Goal: Information Seeking & Learning: Learn about a topic

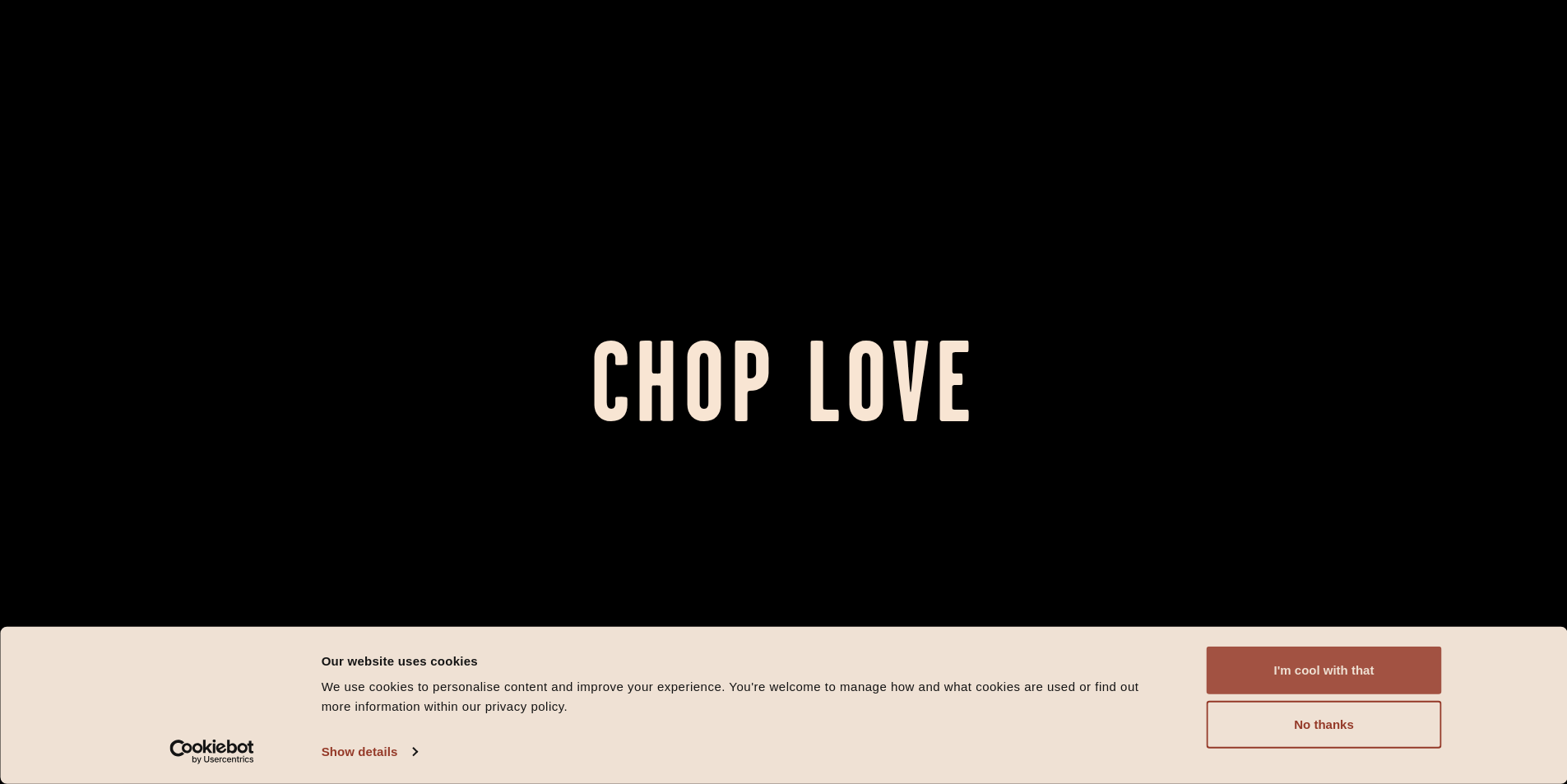
click at [1301, 666] on button "I'm cool with that" at bounding box center [1324, 670] width 235 height 48
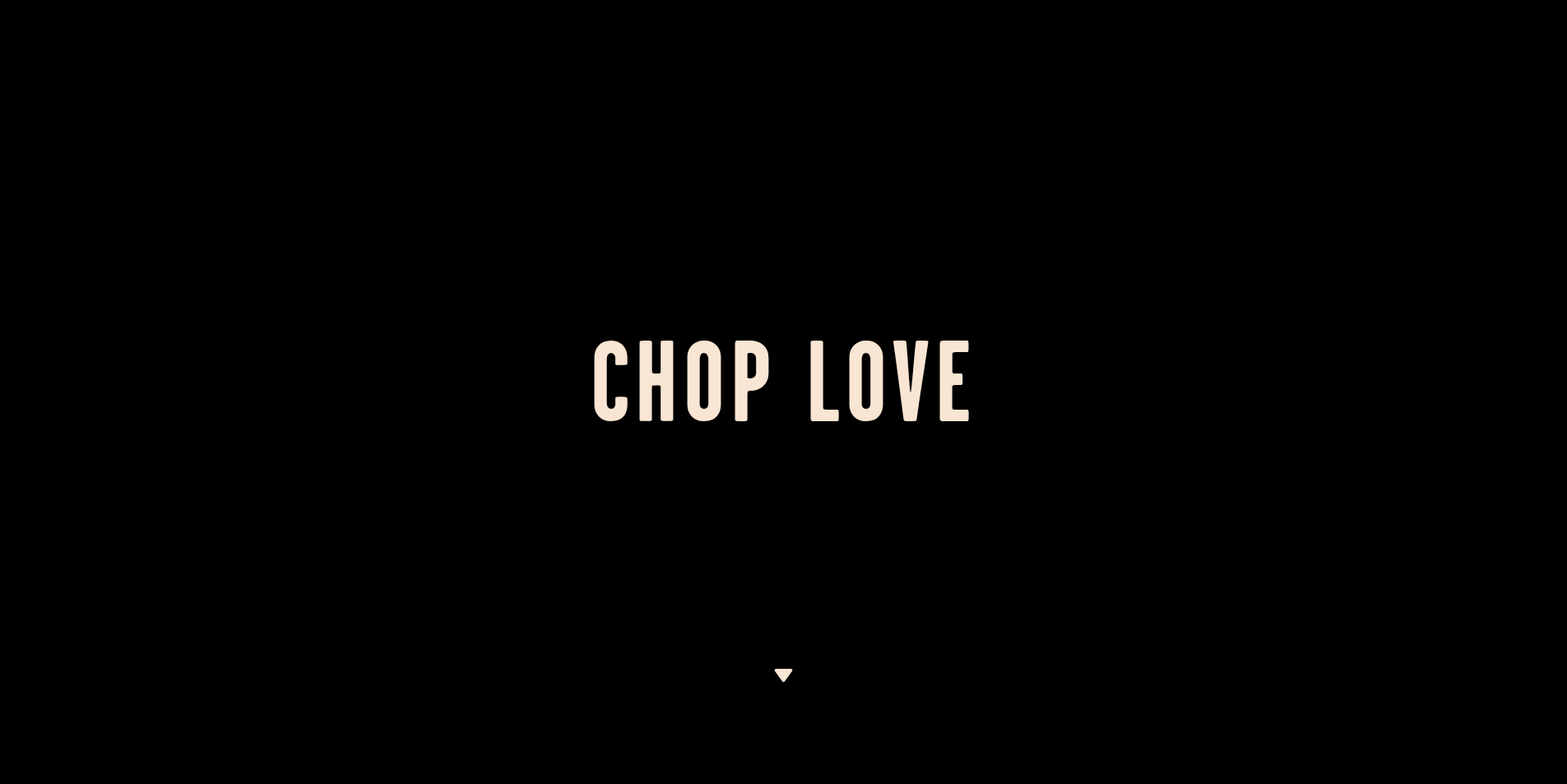
click at [740, 381] on h1 "Chop Love" at bounding box center [784, 392] width 1567 height 90
drag, startPoint x: 646, startPoint y: 379, endPoint x: 614, endPoint y: 396, distance: 36.2
click at [644, 379] on h1 "Chop Love" at bounding box center [784, 392] width 1567 height 90
click at [614, 397] on h1 "Chop Love" at bounding box center [784, 392] width 1567 height 90
click at [780, 669] on img at bounding box center [784, 674] width 21 height 13
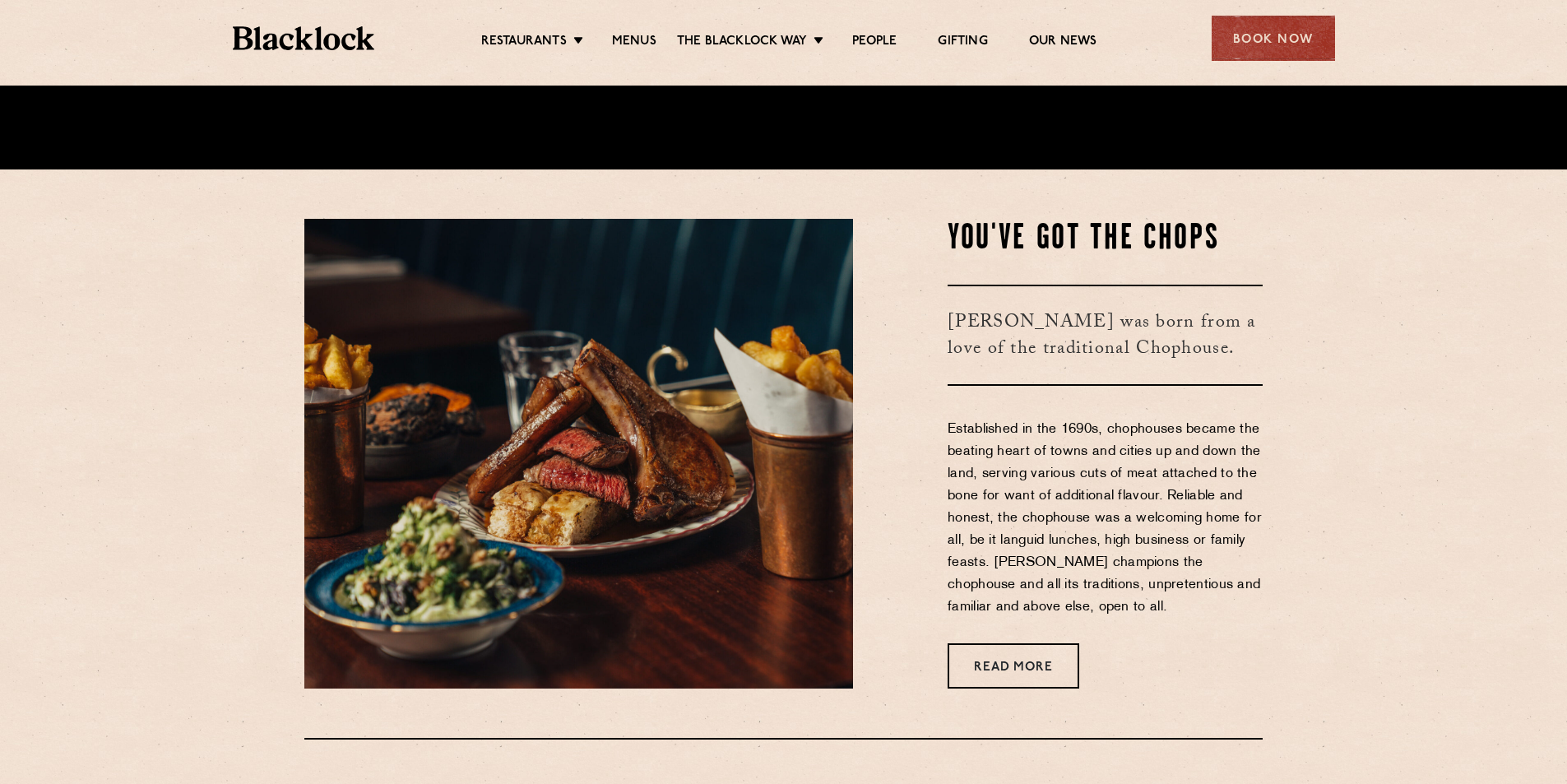
scroll to position [648, 0]
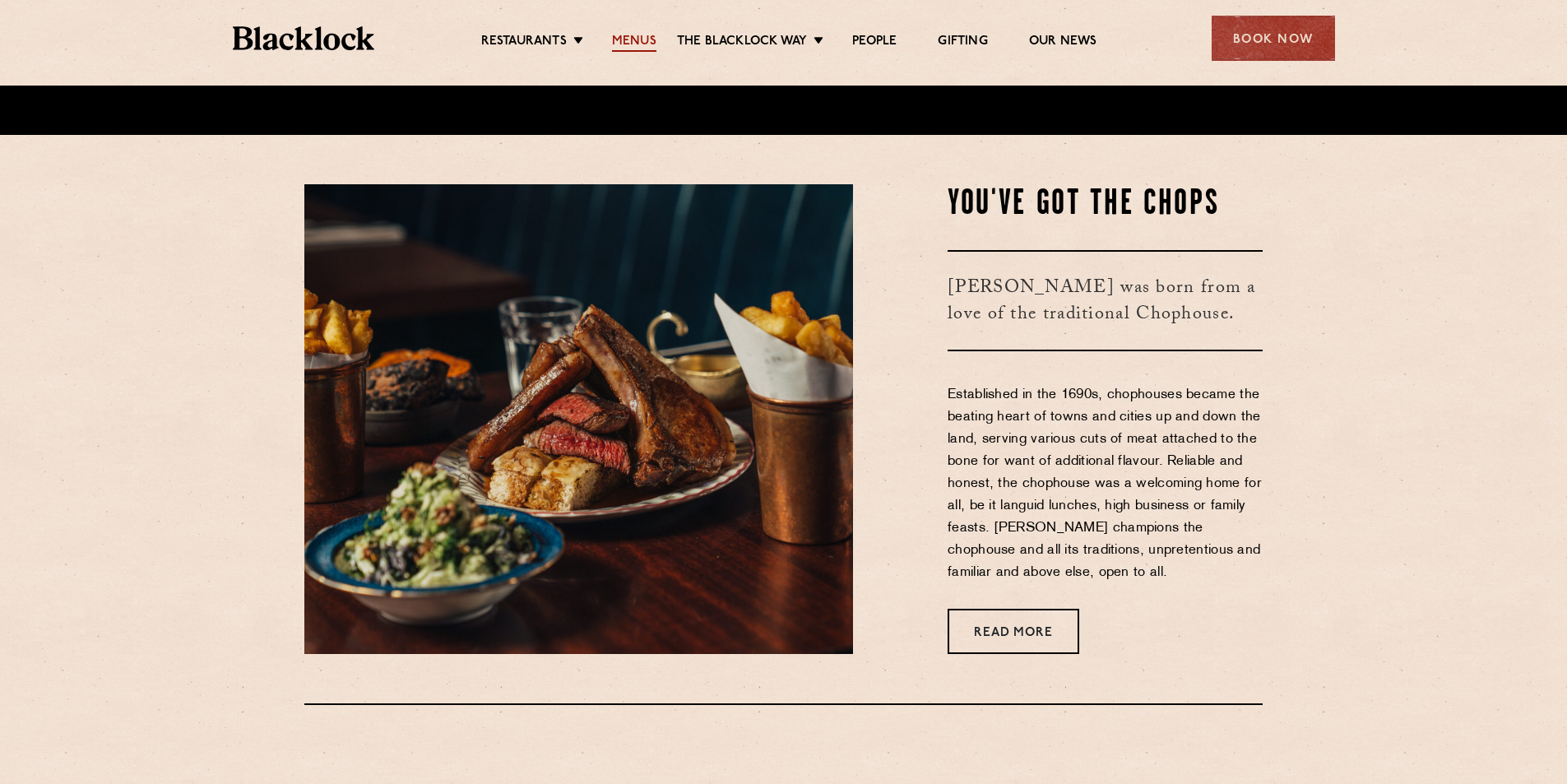
click at [633, 43] on link "Menus" at bounding box center [634, 42] width 45 height 18
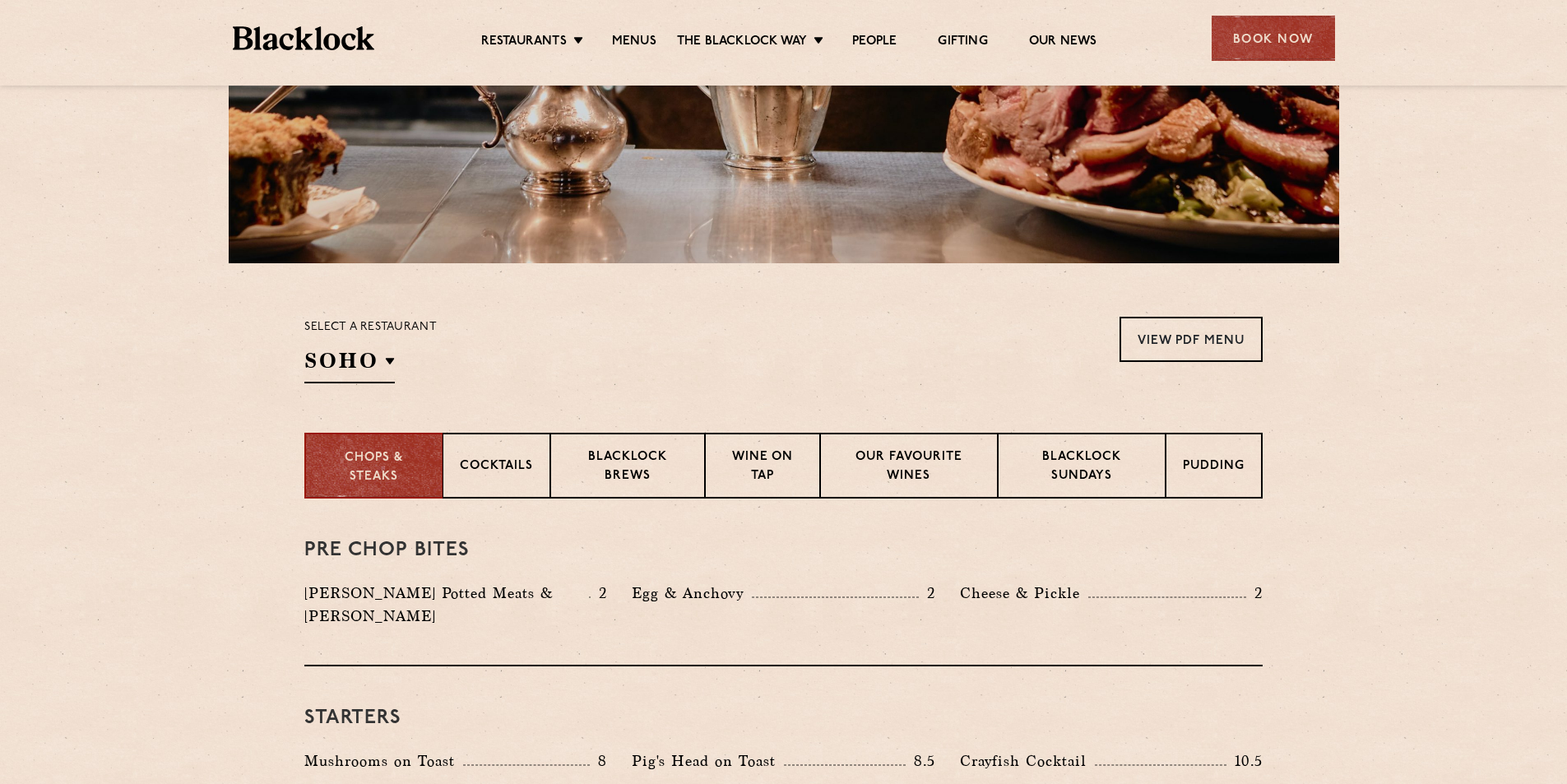
scroll to position [411, 0]
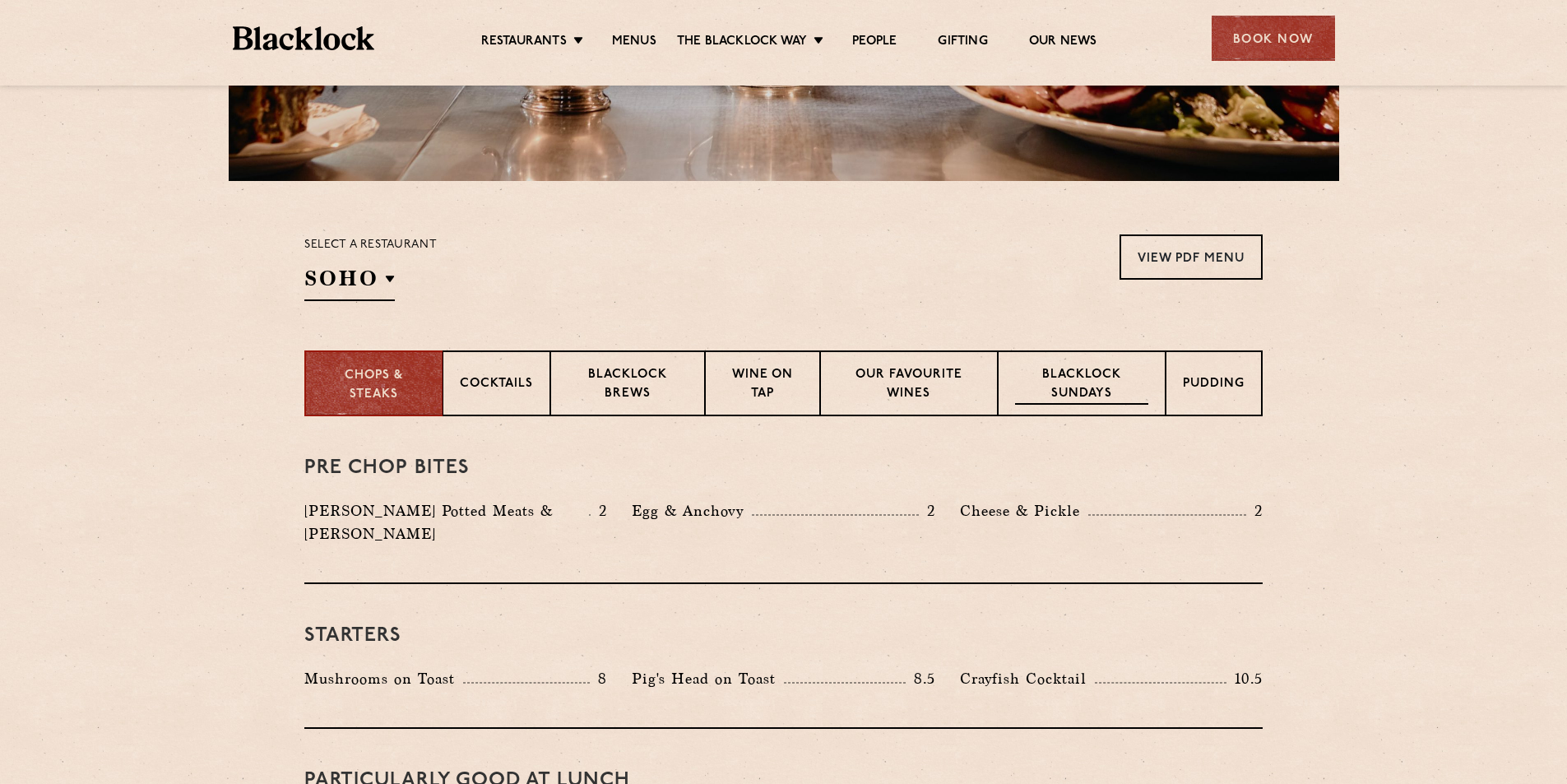
click at [1104, 375] on p "Blacklock Sundays" at bounding box center [1081, 385] width 133 height 39
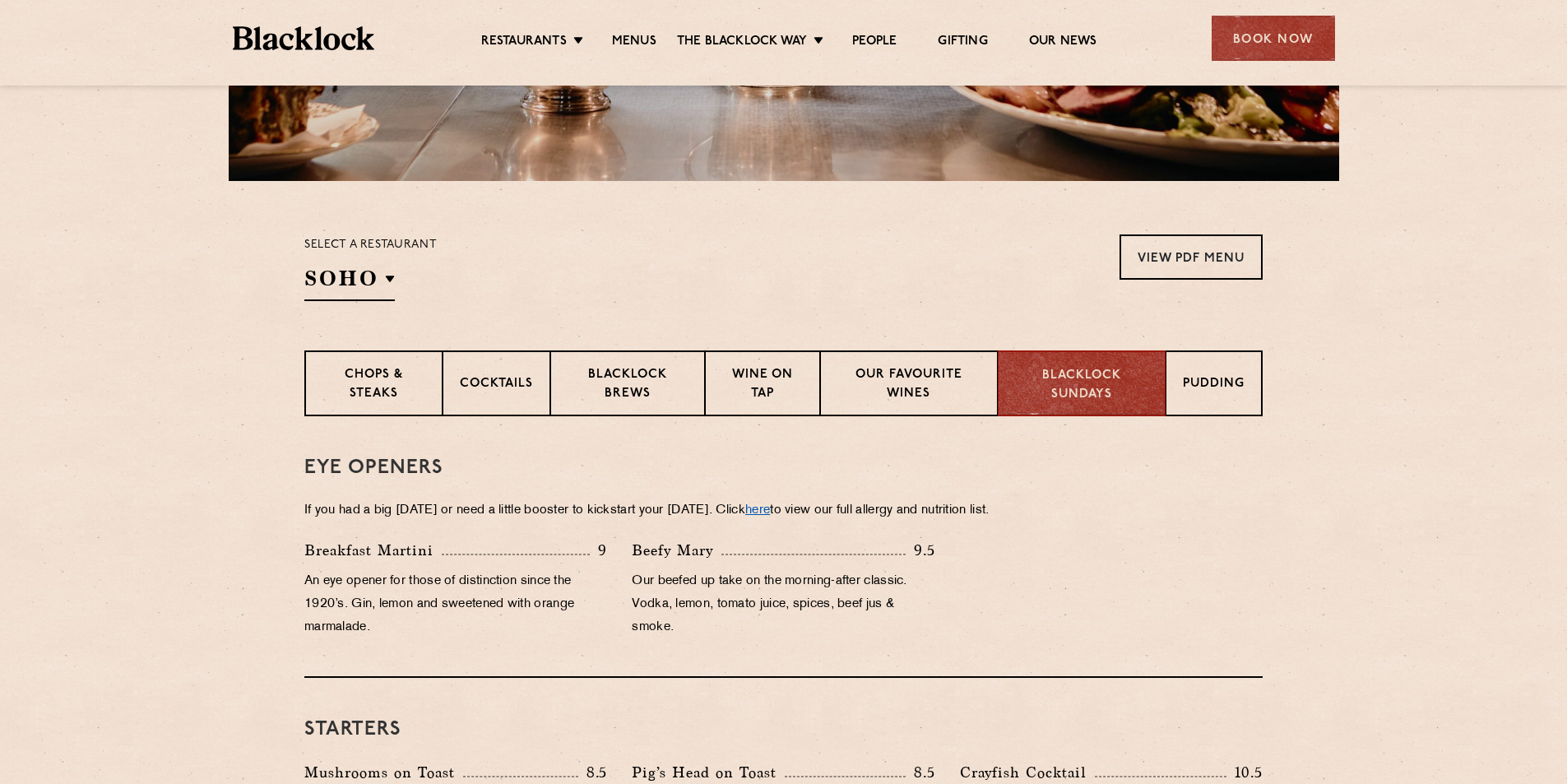
click at [770, 507] on link "here" at bounding box center [758, 510] width 25 height 12
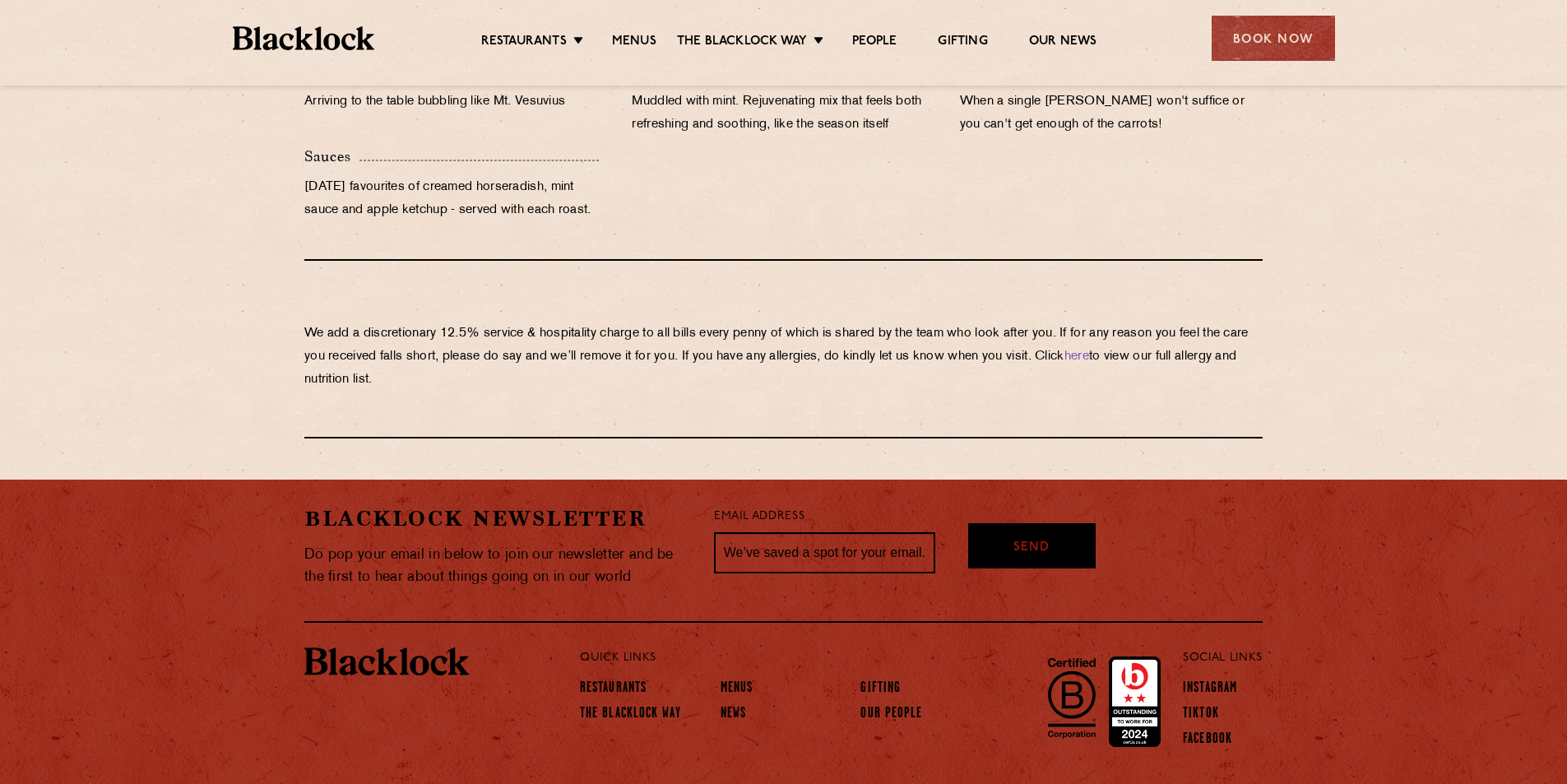
scroll to position [1779, 0]
